Goal: Task Accomplishment & Management: Manage account settings

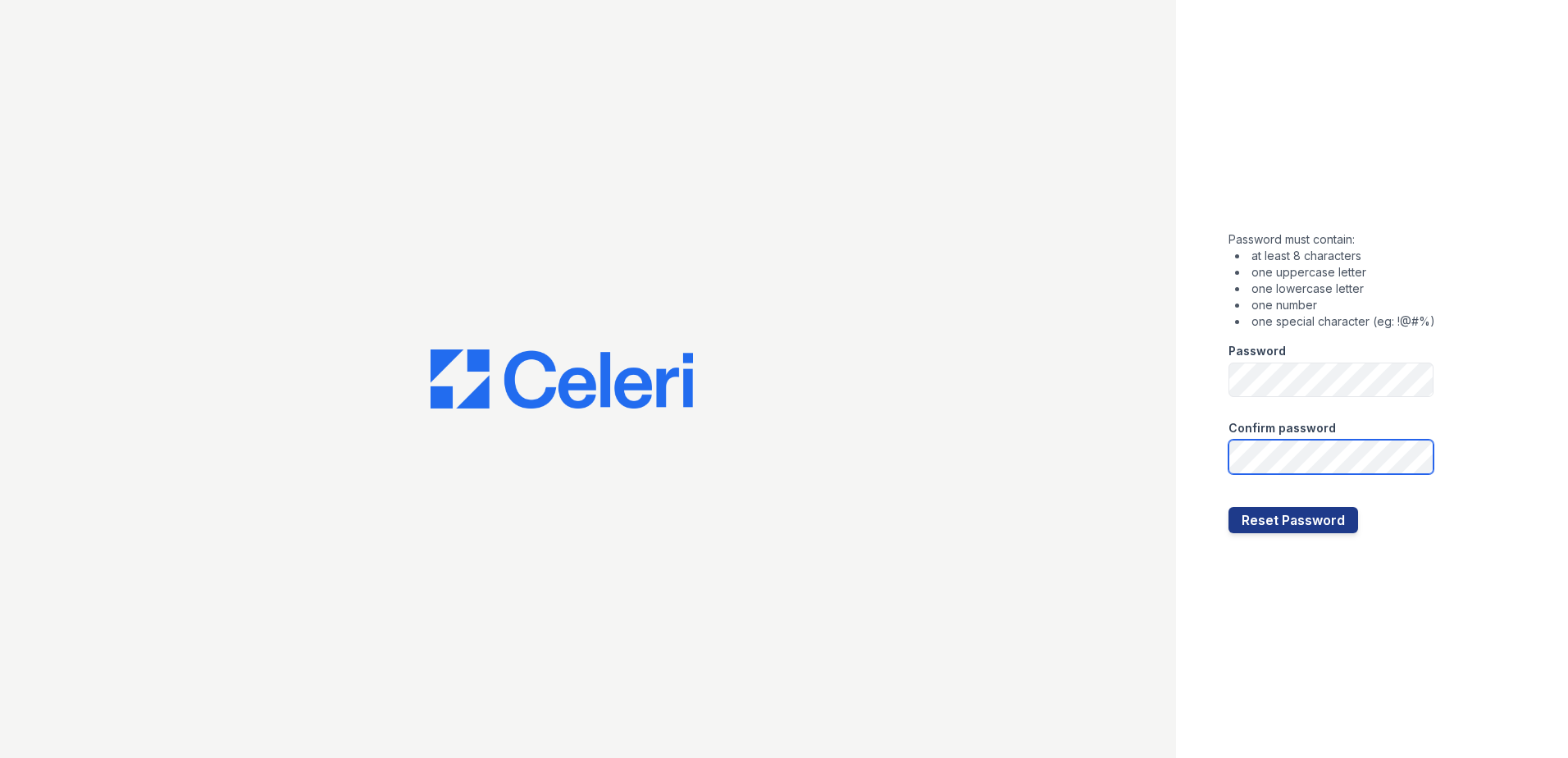
click at [1229, 507] on button "Reset Password" at bounding box center [1293, 521] width 130 height 26
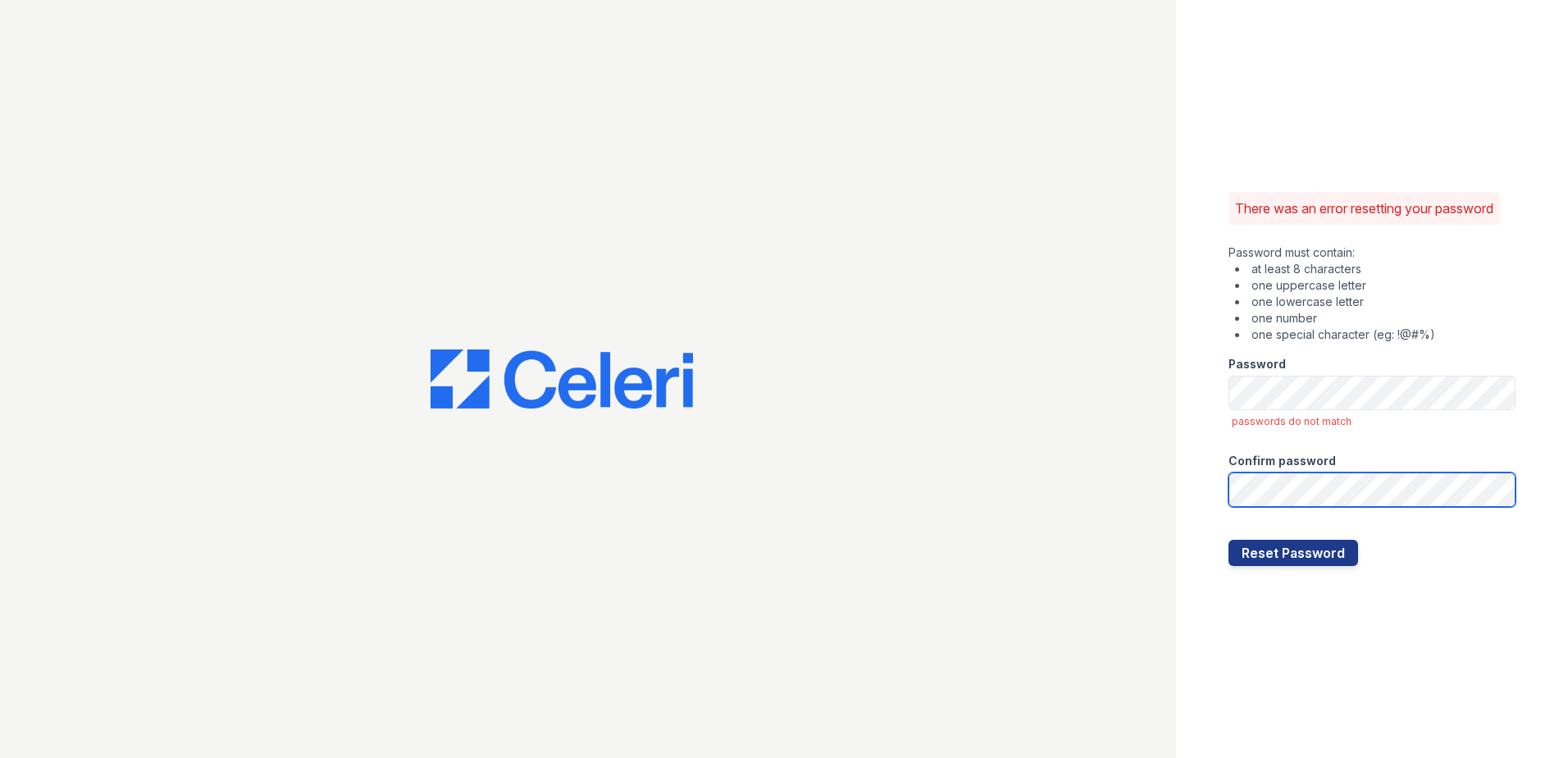
click at [1229, 540] on button "Reset Password" at bounding box center [1293, 553] width 130 height 26
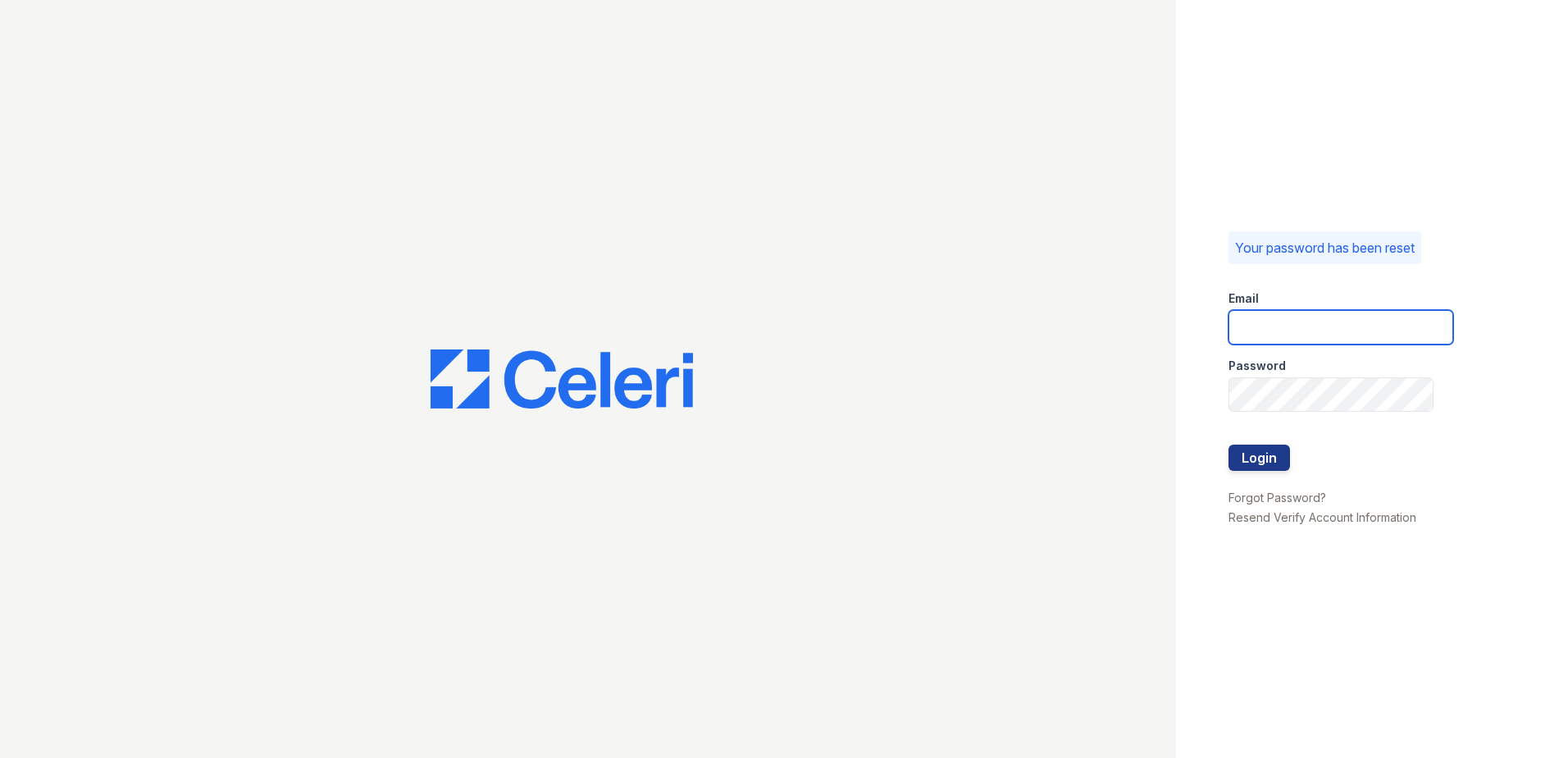
click at [1335, 327] on input "email" at bounding box center [1341, 328] width 225 height 35
type input "[EMAIL_ADDRESS][DOMAIN_NAME]"
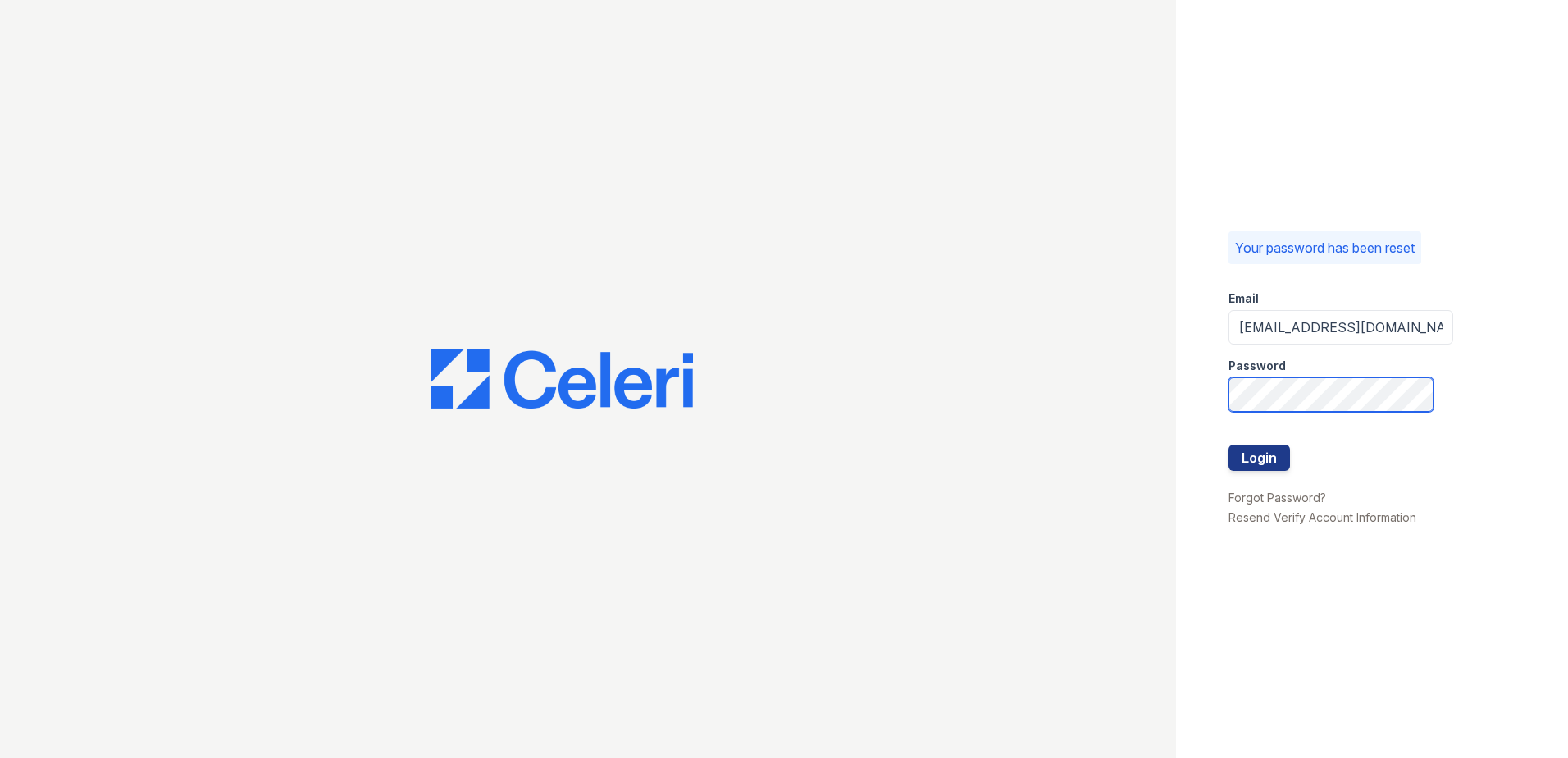
click at [1229, 444] on button "Login" at bounding box center [1259, 458] width 61 height 26
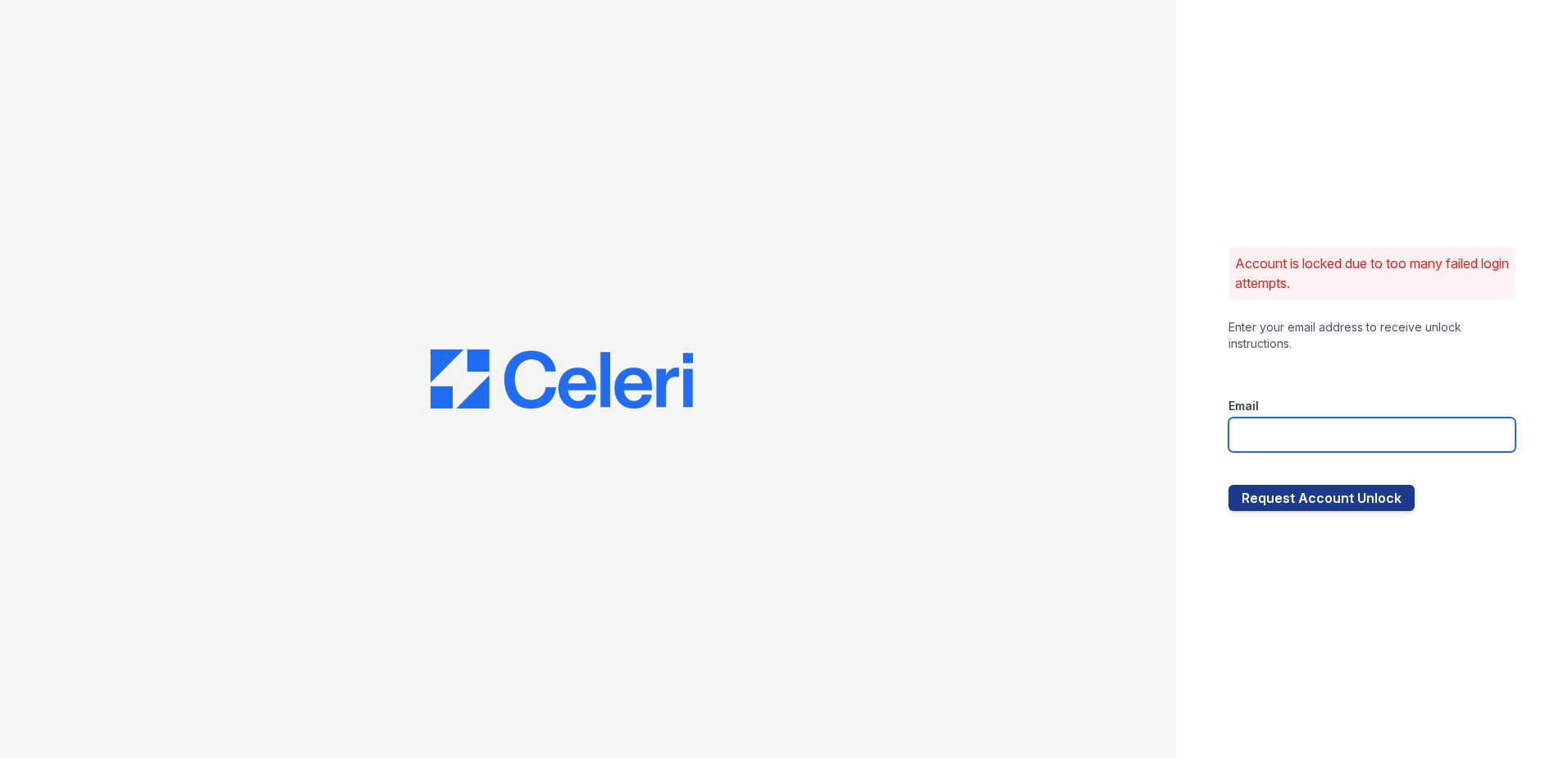
click at [1321, 443] on input "email" at bounding box center [1372, 434] width 287 height 35
type input "[EMAIL_ADDRESS][DOMAIN_NAME]"
click at [1315, 492] on button "Request Account Unlock" at bounding box center [1321, 498] width 186 height 26
